Goal: Information Seeking & Learning: Learn about a topic

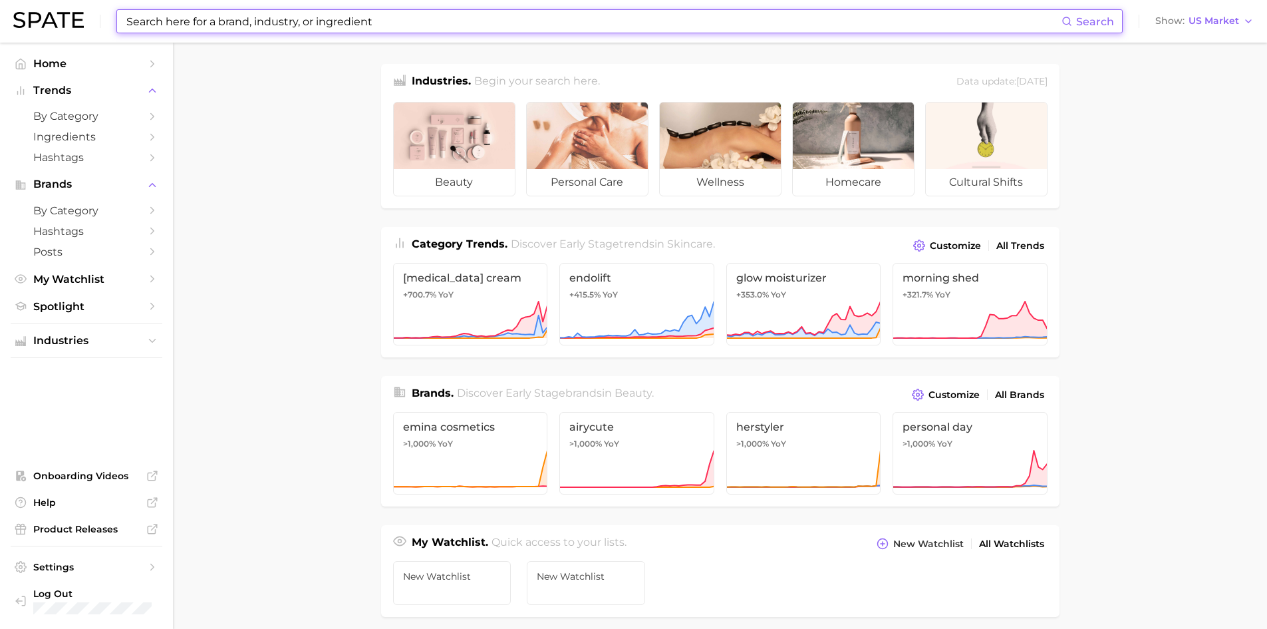
click at [268, 21] on input at bounding box center [593, 21] width 937 height 23
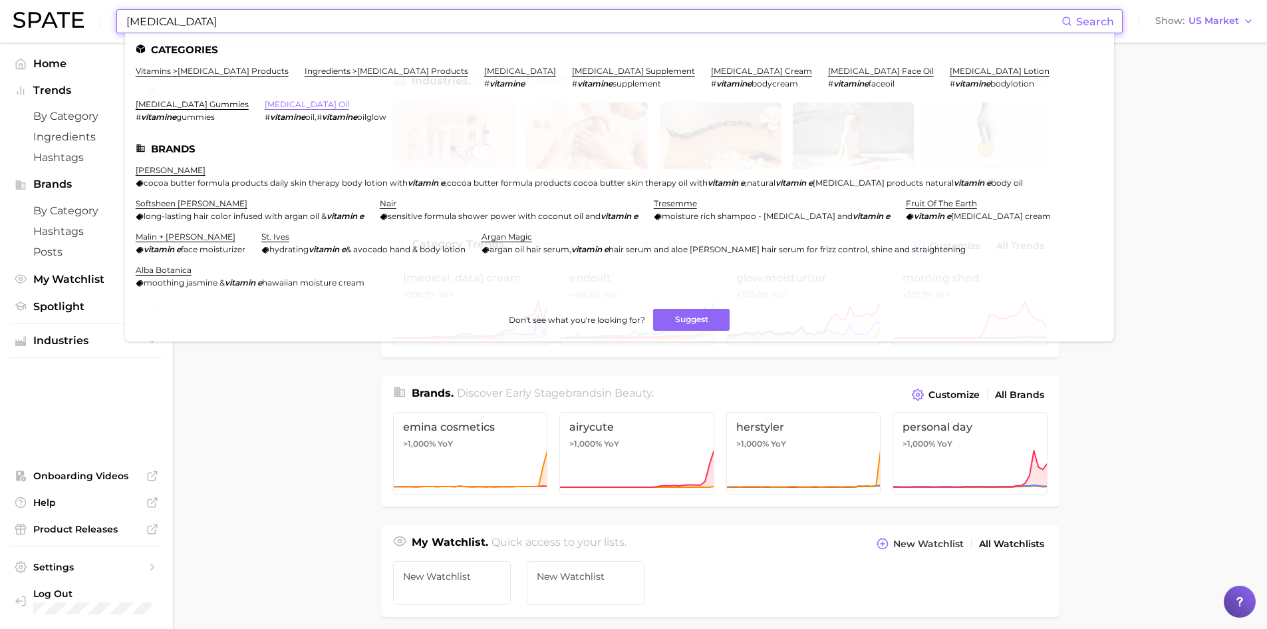
type input "[MEDICAL_DATA]"
click at [265, 103] on link "[MEDICAL_DATA] oil" at bounding box center [307, 104] width 84 height 10
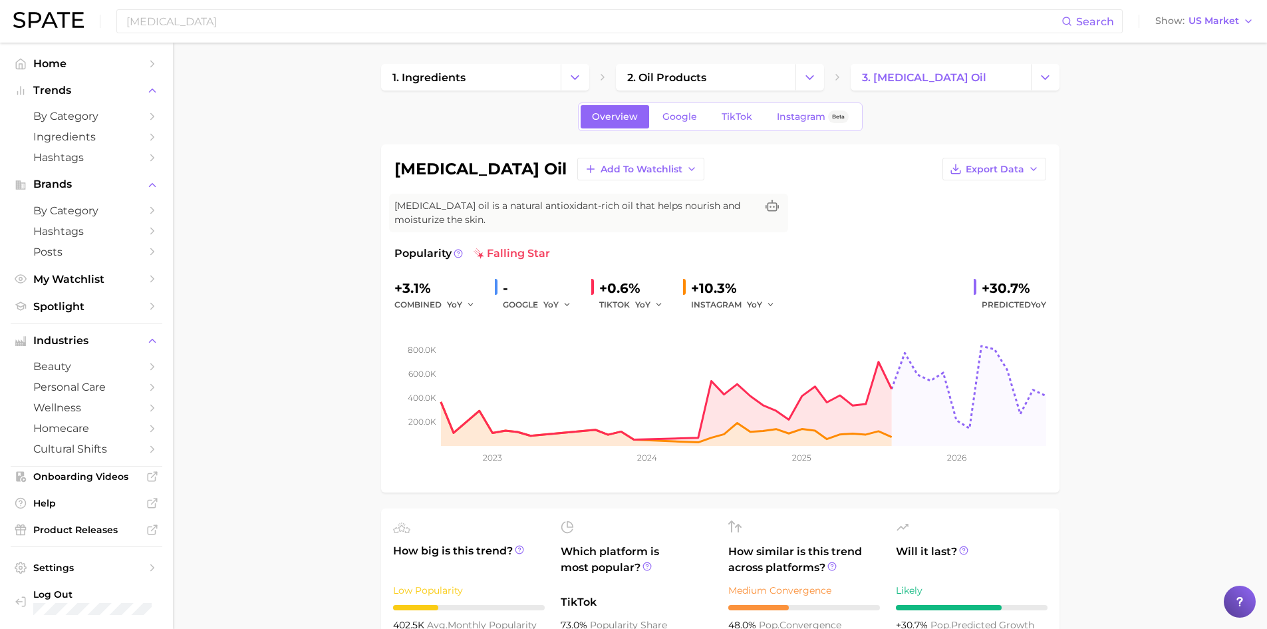
click at [1005, 293] on div "+30.7%" at bounding box center [1014, 287] width 65 height 21
drag, startPoint x: 1005, startPoint y: 293, endPoint x: 1150, endPoint y: 240, distance: 154.5
click at [569, 303] on icon "button" at bounding box center [567, 304] width 9 height 9
click at [564, 355] on span "QoQ" at bounding box center [561, 349] width 22 height 11
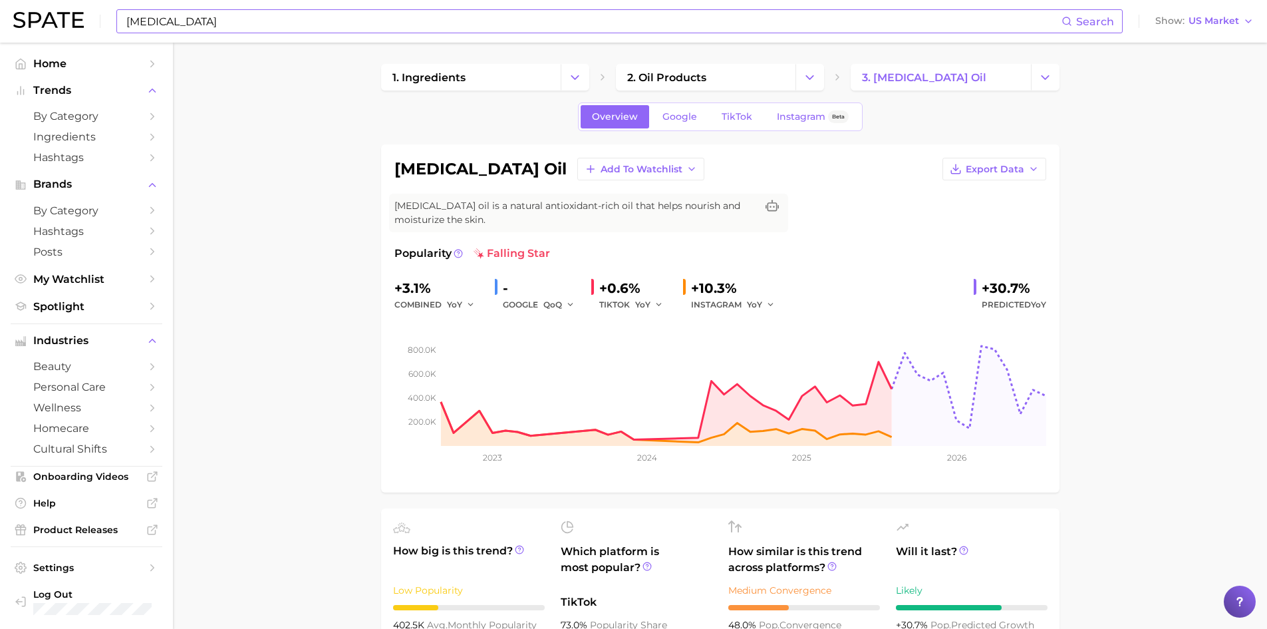
click at [270, 25] on input "[MEDICAL_DATA]" at bounding box center [593, 21] width 937 height 23
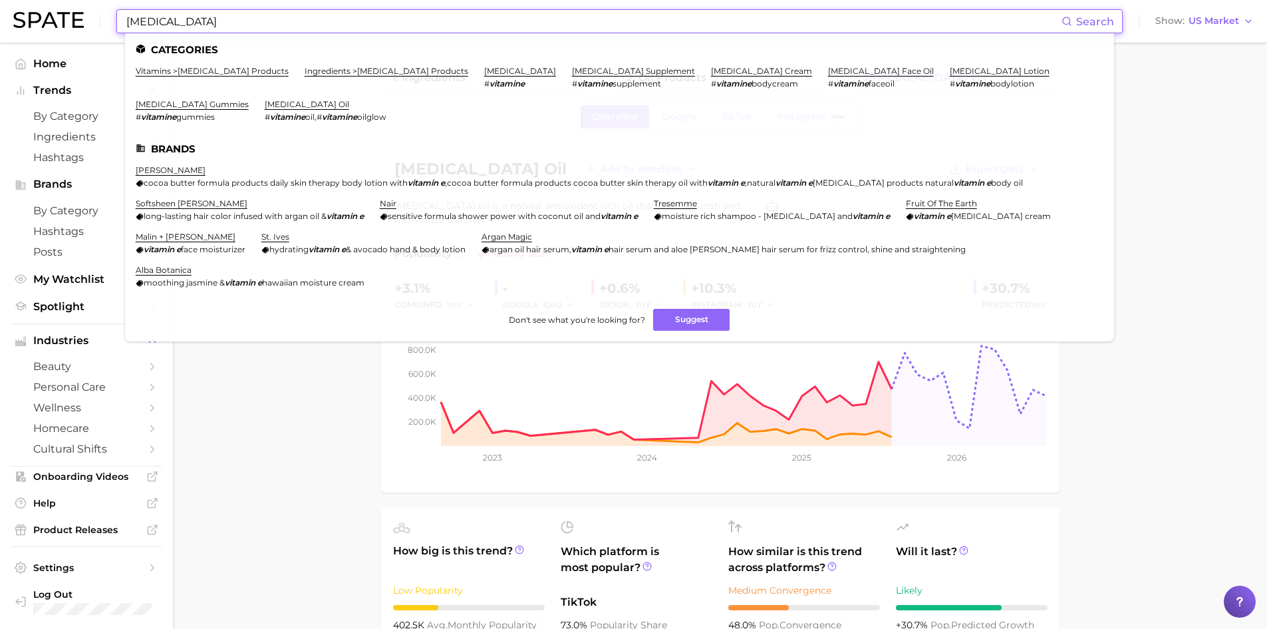
drag, startPoint x: 267, startPoint y: 24, endPoint x: 76, endPoint y: 19, distance: 191.0
click at [76, 19] on div "[MEDICAL_DATA] Search Categories vitamins > [MEDICAL_DATA] products ingredients…" at bounding box center [633, 21] width 1241 height 43
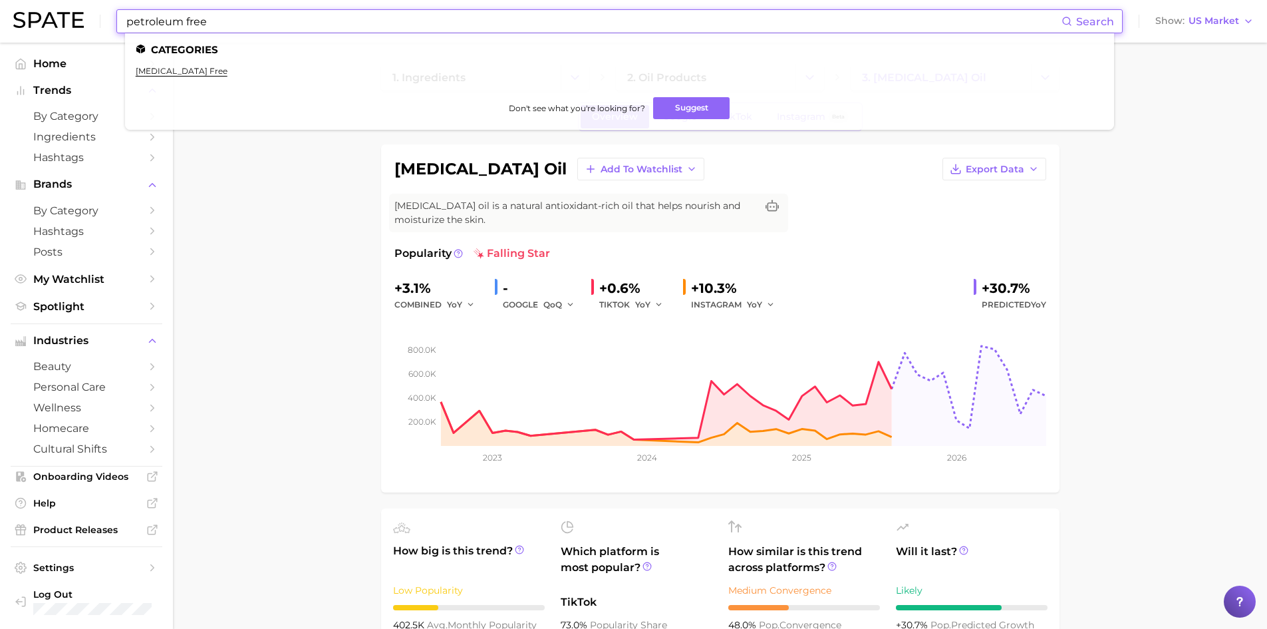
drag, startPoint x: 218, startPoint y: 19, endPoint x: 100, endPoint y: 28, distance: 118.1
click at [100, 28] on div "petroleum free Search Categories [MEDICAL_DATA] free Don't see what you're look…" at bounding box center [633, 21] width 1241 height 43
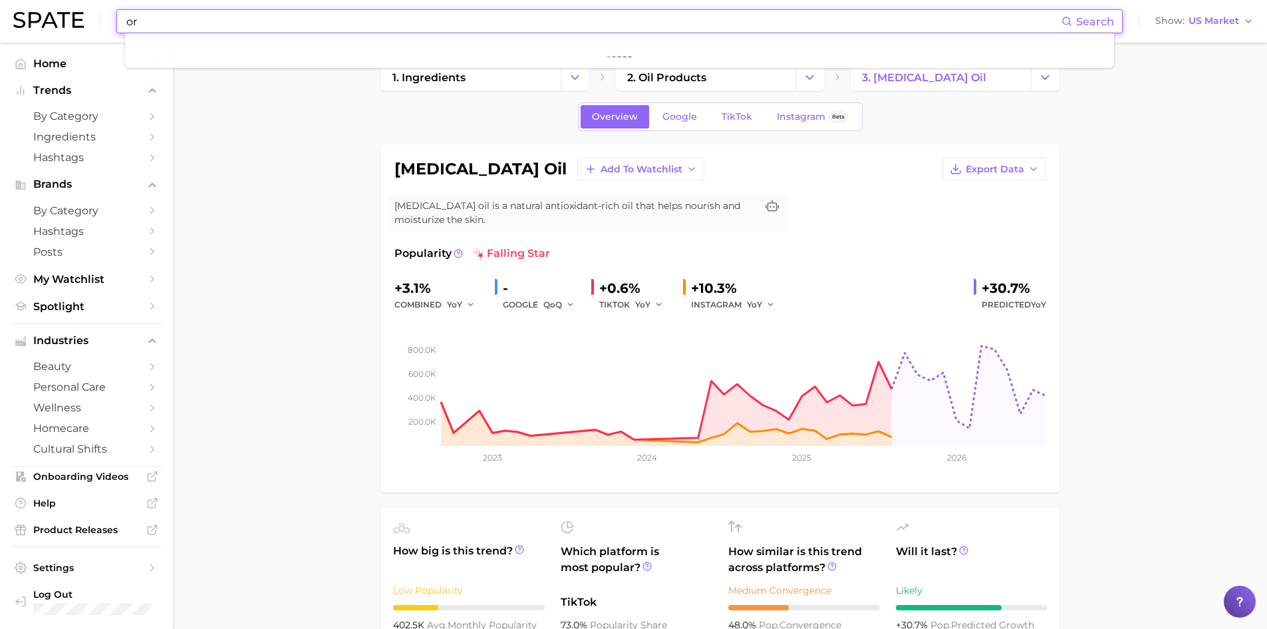
type input "o"
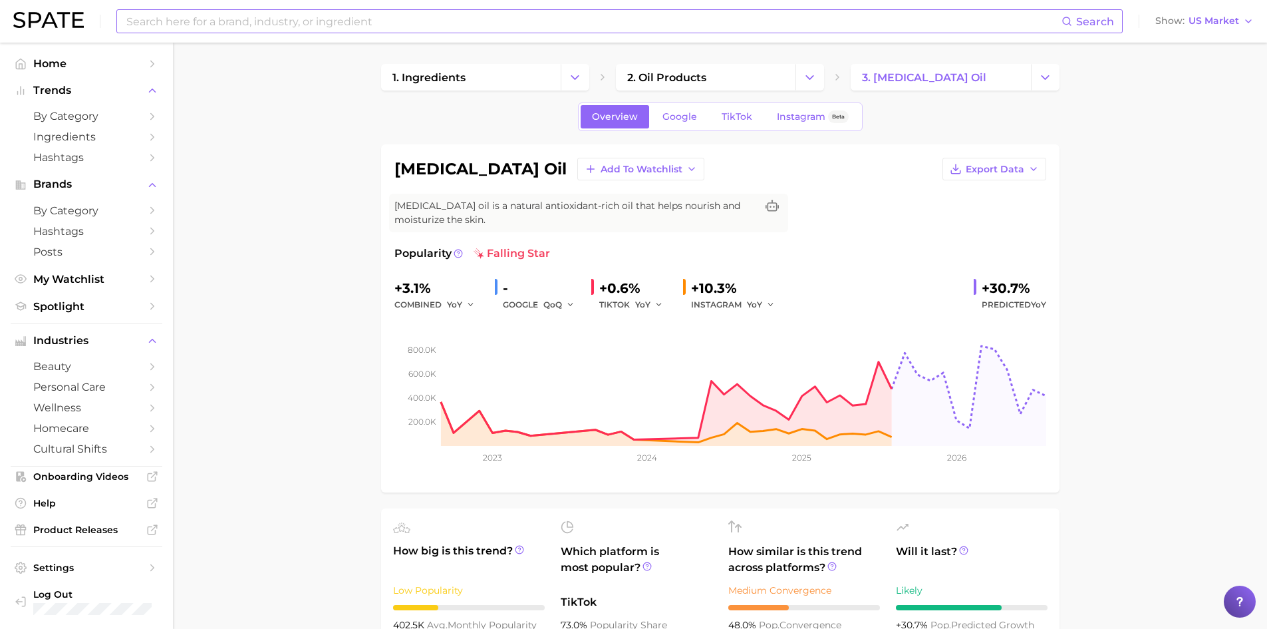
click at [149, 25] on input at bounding box center [593, 21] width 937 height 23
type input "p"
type input "o"
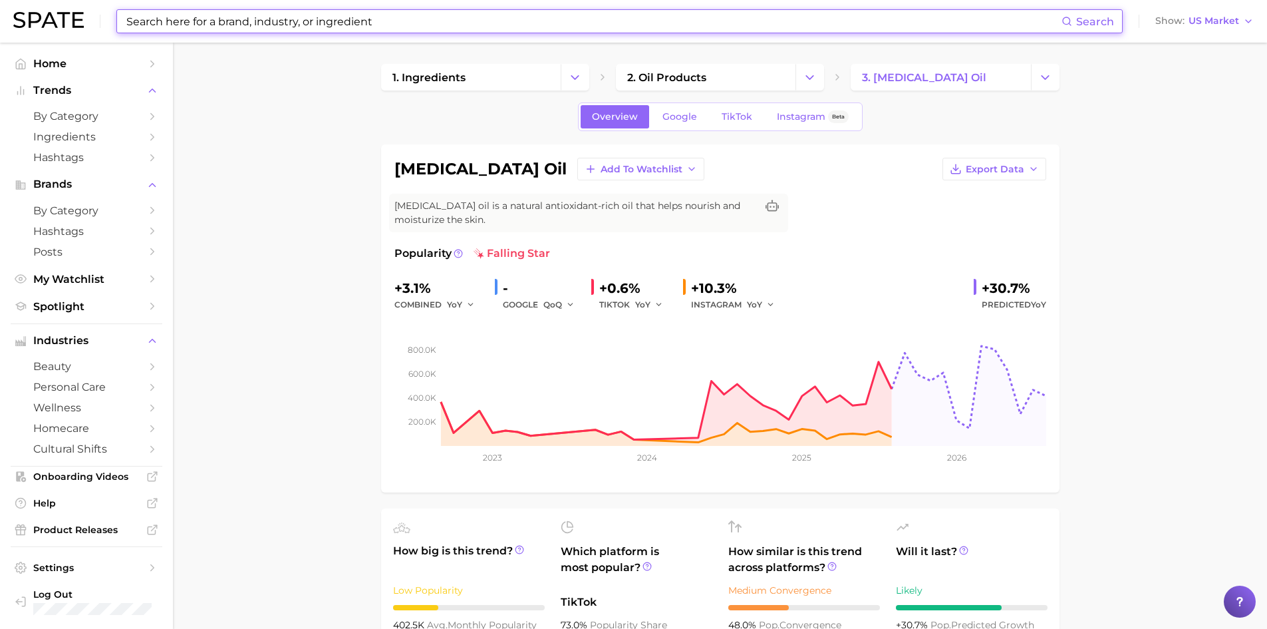
click at [125, 17] on input at bounding box center [593, 21] width 937 height 23
drag, startPoint x: 335, startPoint y: 13, endPoint x: 128, endPoint y: 13, distance: 206.2
click at [129, 12] on input at bounding box center [593, 21] width 937 height 23
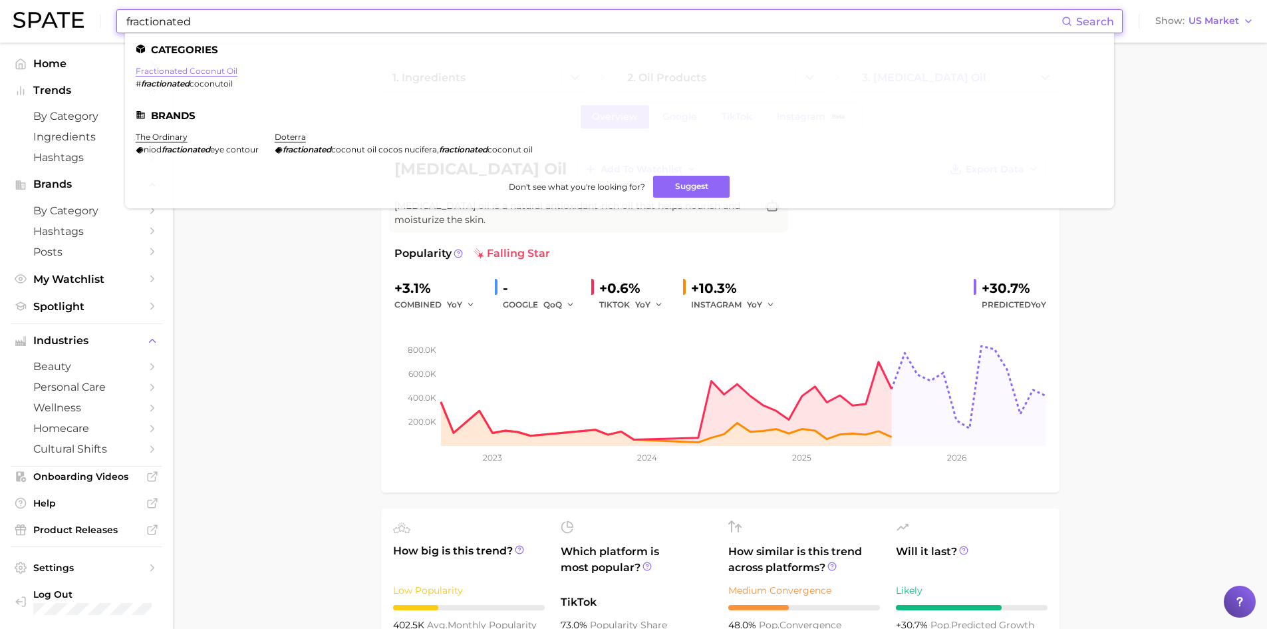
click at [224, 69] on link "fractionated coconut oil" at bounding box center [187, 71] width 102 height 10
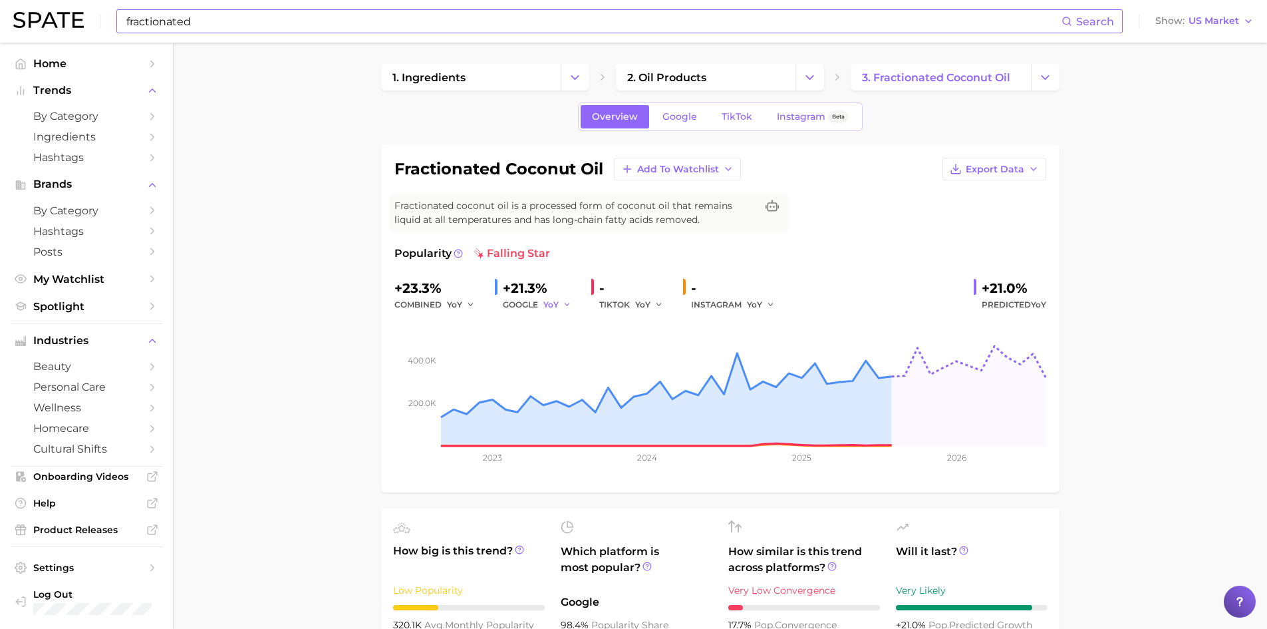
click at [563, 307] on icon "button" at bounding box center [567, 304] width 9 height 9
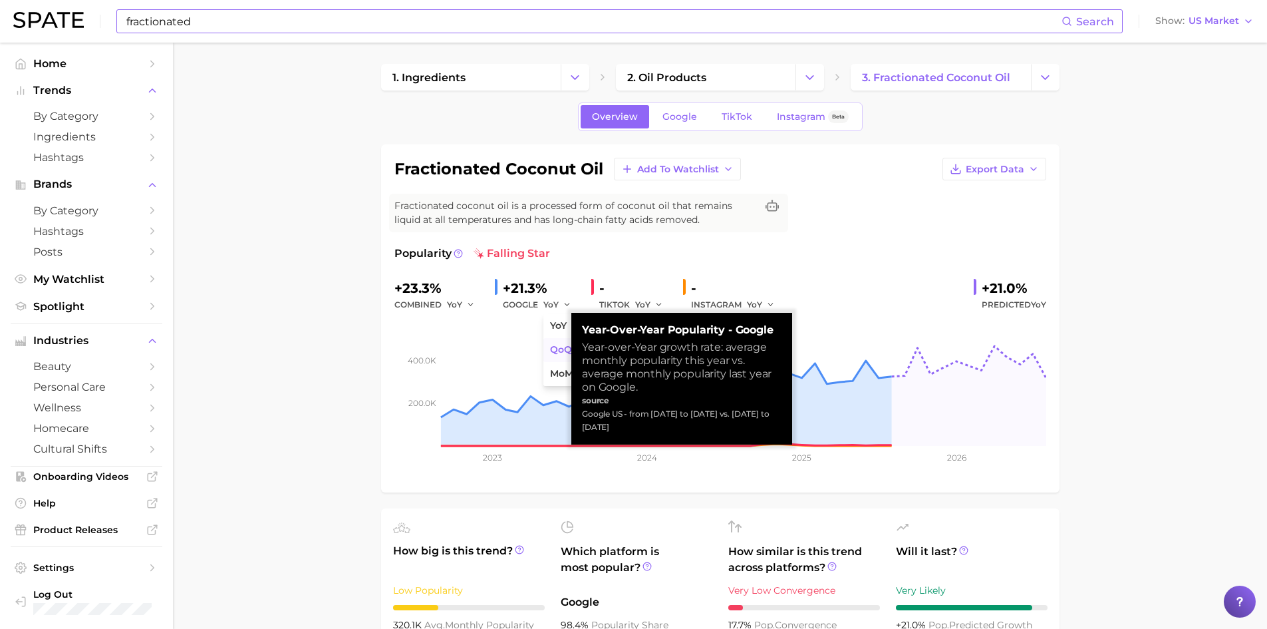
click at [555, 352] on span "QoQ" at bounding box center [561, 349] width 22 height 11
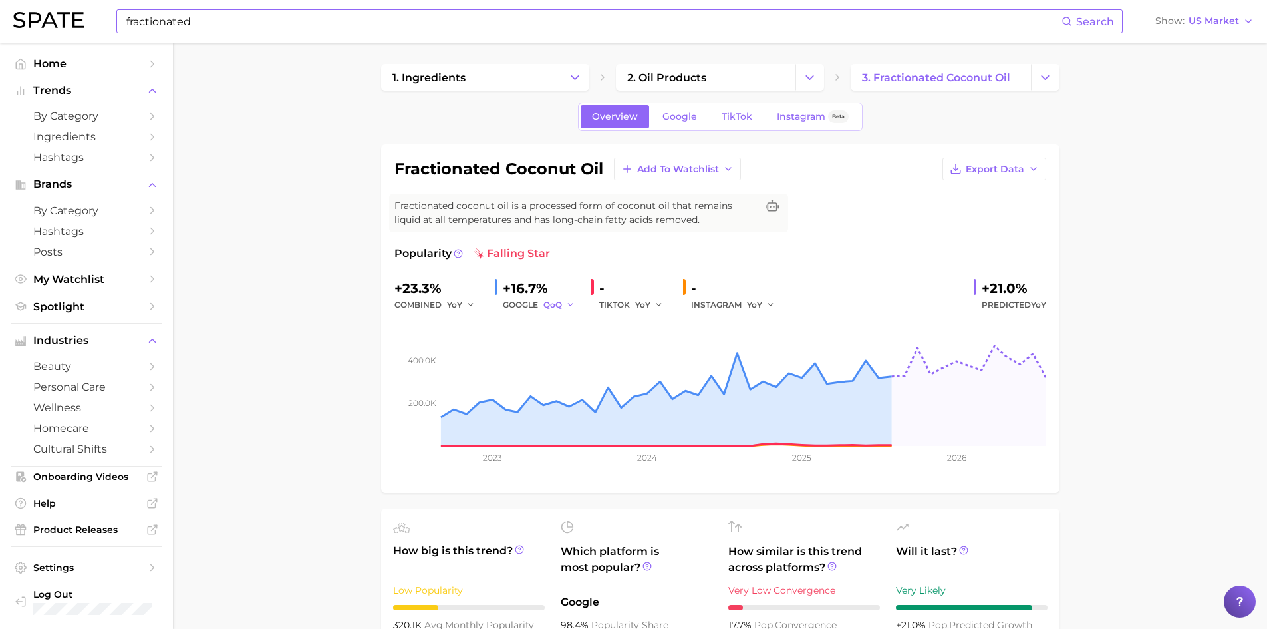
click at [563, 306] on button "QoQ" at bounding box center [560, 305] width 32 height 16
click at [571, 368] on span "MoM" at bounding box center [561, 373] width 23 height 11
click at [569, 306] on icon "button" at bounding box center [571, 304] width 9 height 9
click at [565, 325] on span "YoY" at bounding box center [558, 325] width 17 height 11
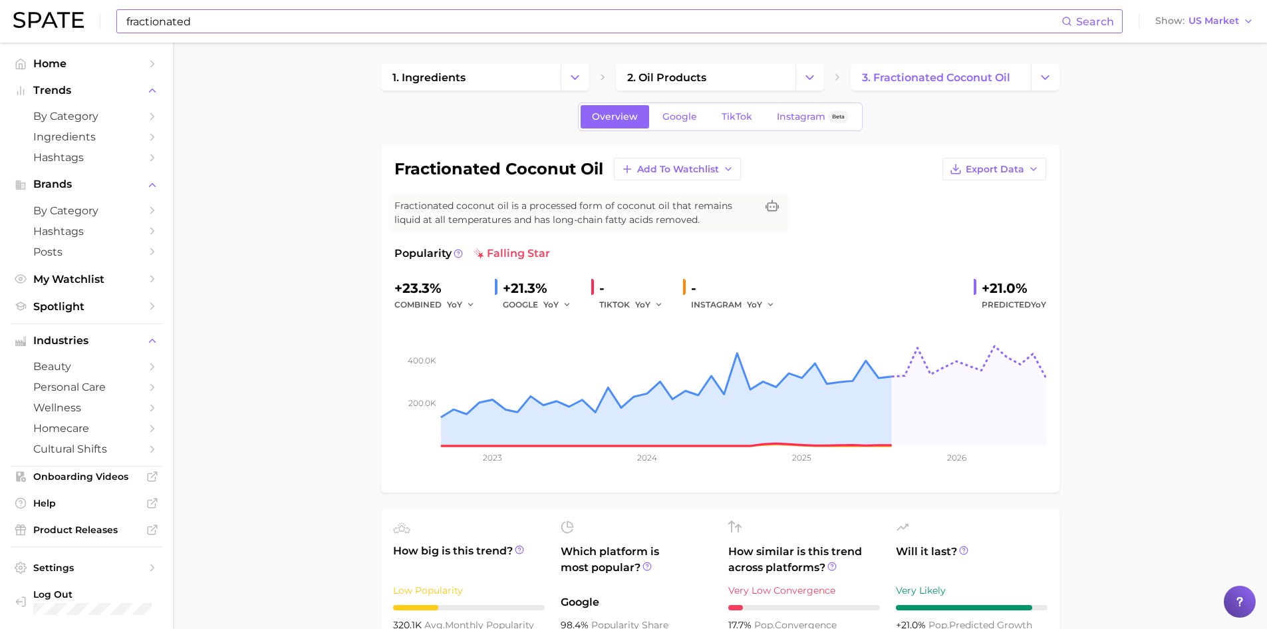
click at [229, 18] on input "fractionated" at bounding box center [593, 21] width 937 height 23
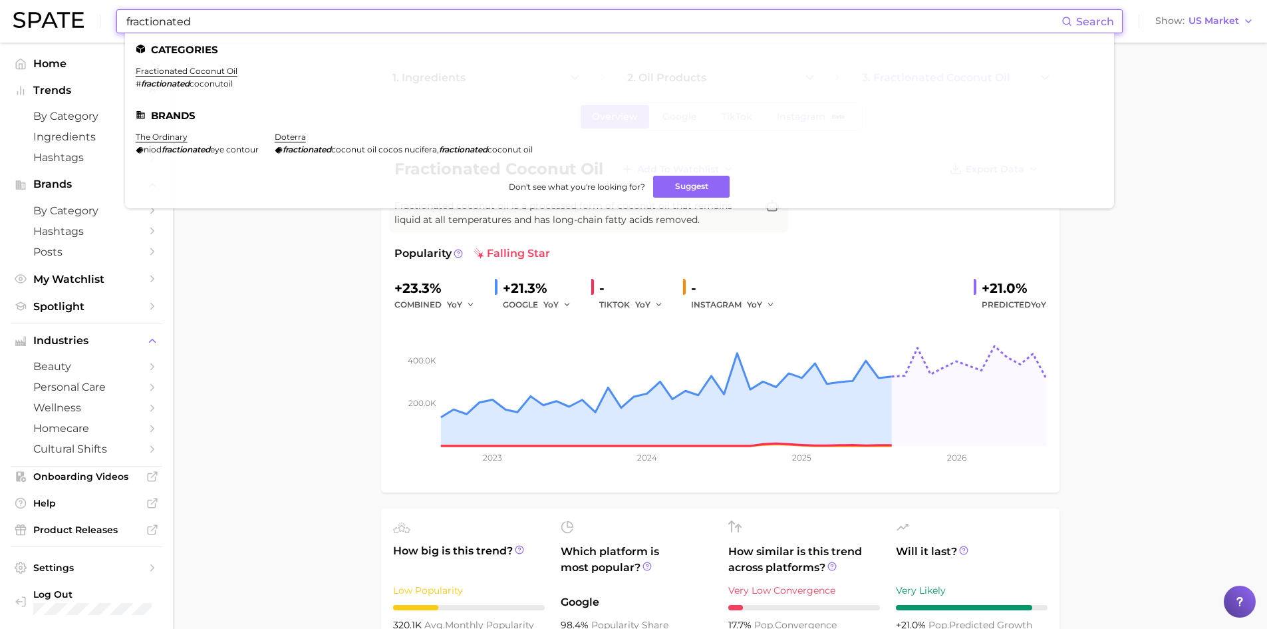
click at [229, 18] on input "fractionated" at bounding box center [593, 21] width 937 height 23
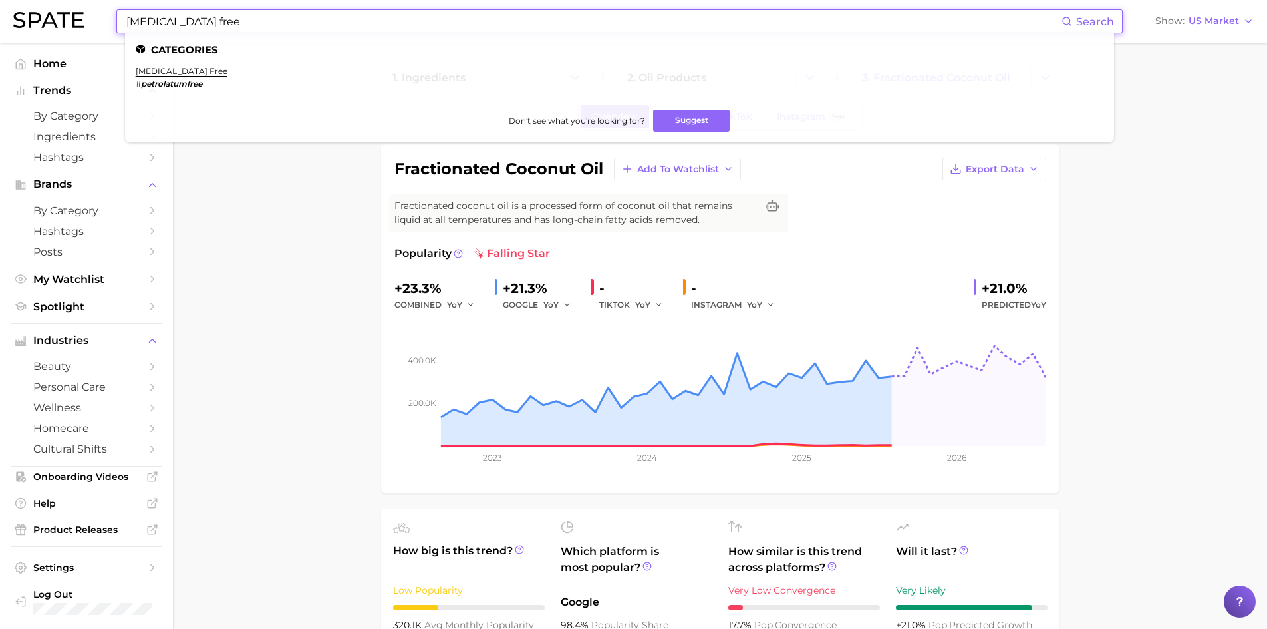
type input "[MEDICAL_DATA] free"
click at [173, 76] on li "[MEDICAL_DATA] free # petrolatumfree" at bounding box center [182, 77] width 92 height 23
click at [175, 73] on link "[MEDICAL_DATA] free" at bounding box center [182, 71] width 92 height 10
